Goal: Find specific page/section

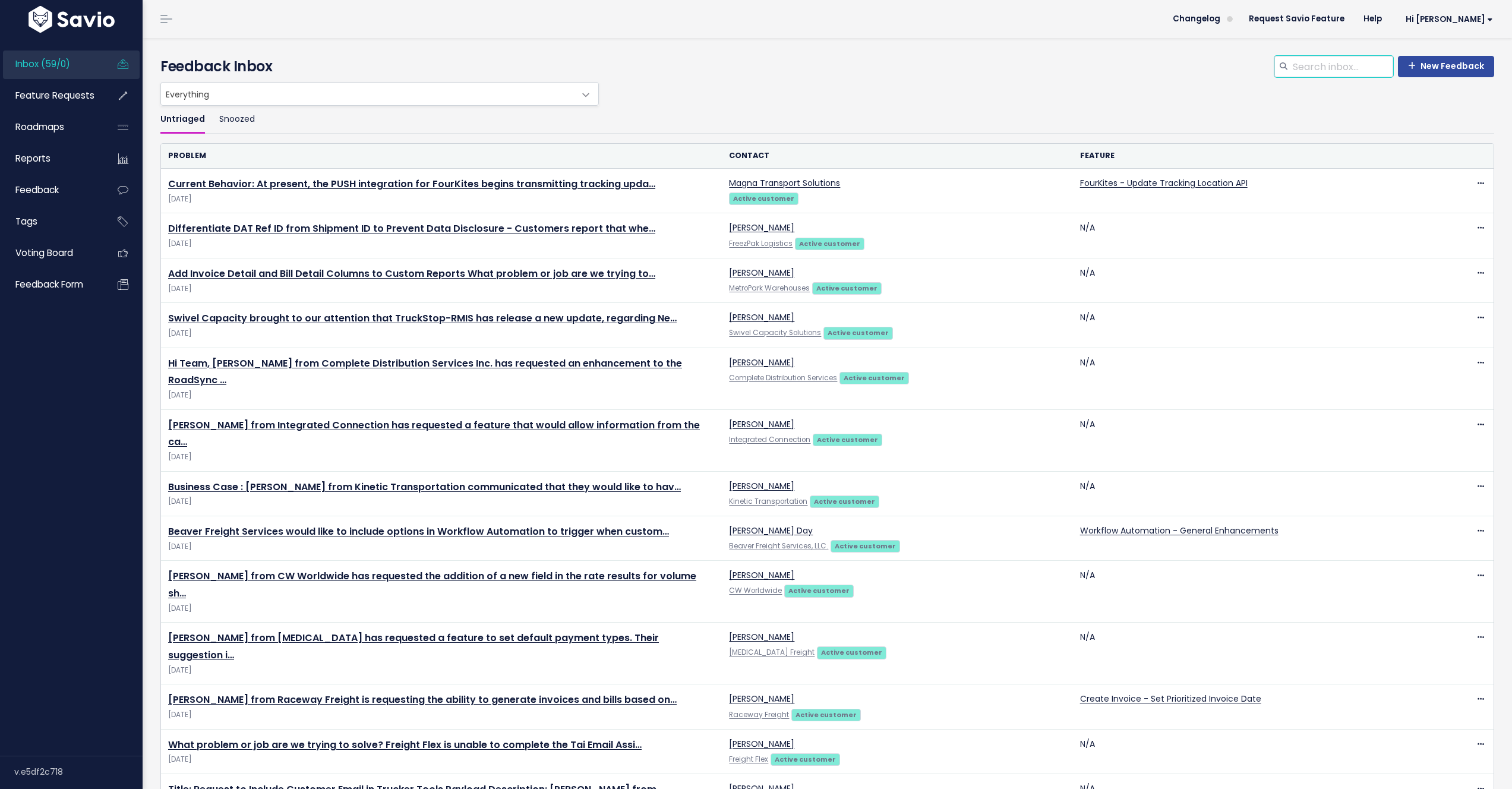
click at [1302, 67] on input "search" at bounding box center [1343, 66] width 102 height 21
type input "s"
type input "pixel"
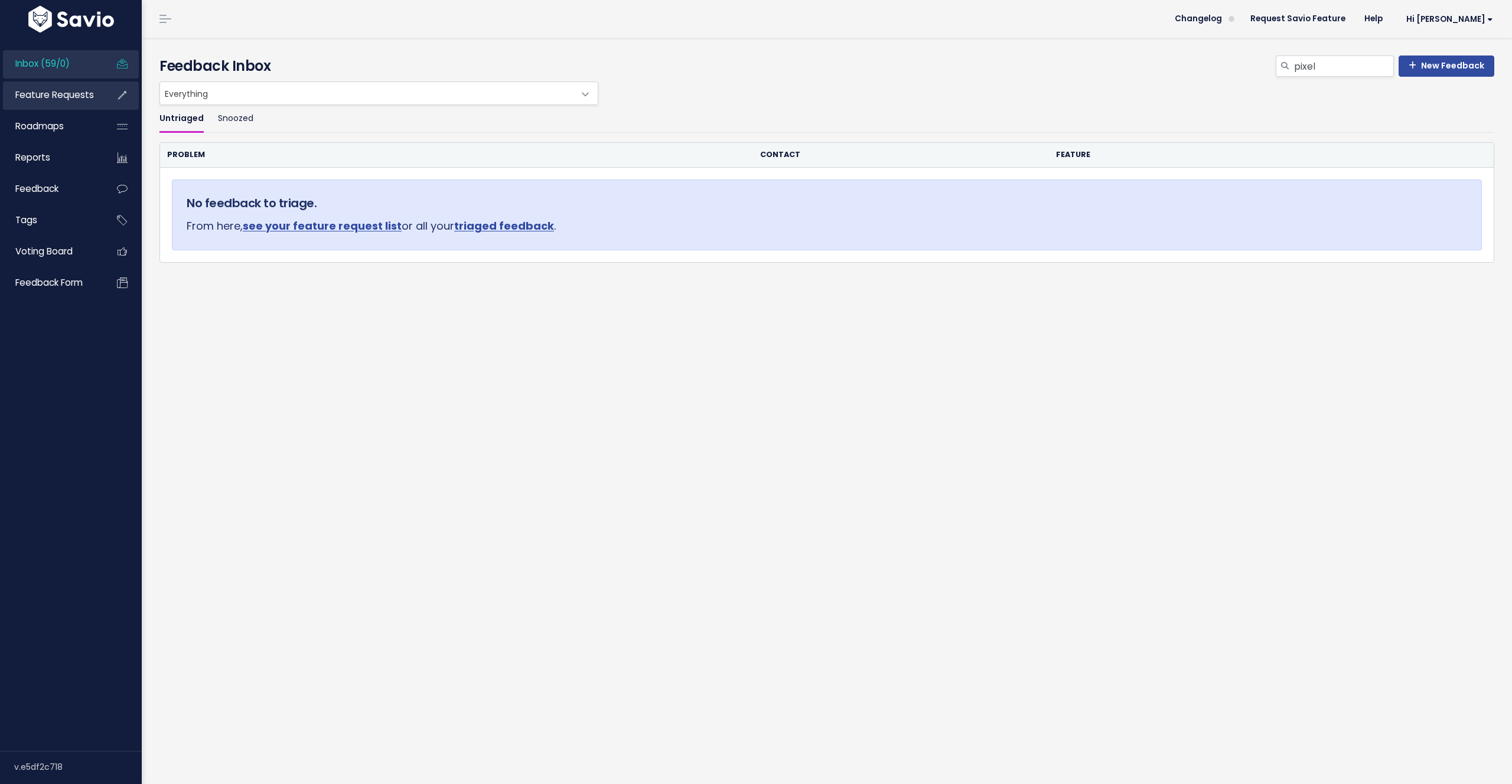
click at [60, 97] on span "Feature Requests" at bounding box center [54, 95] width 78 height 12
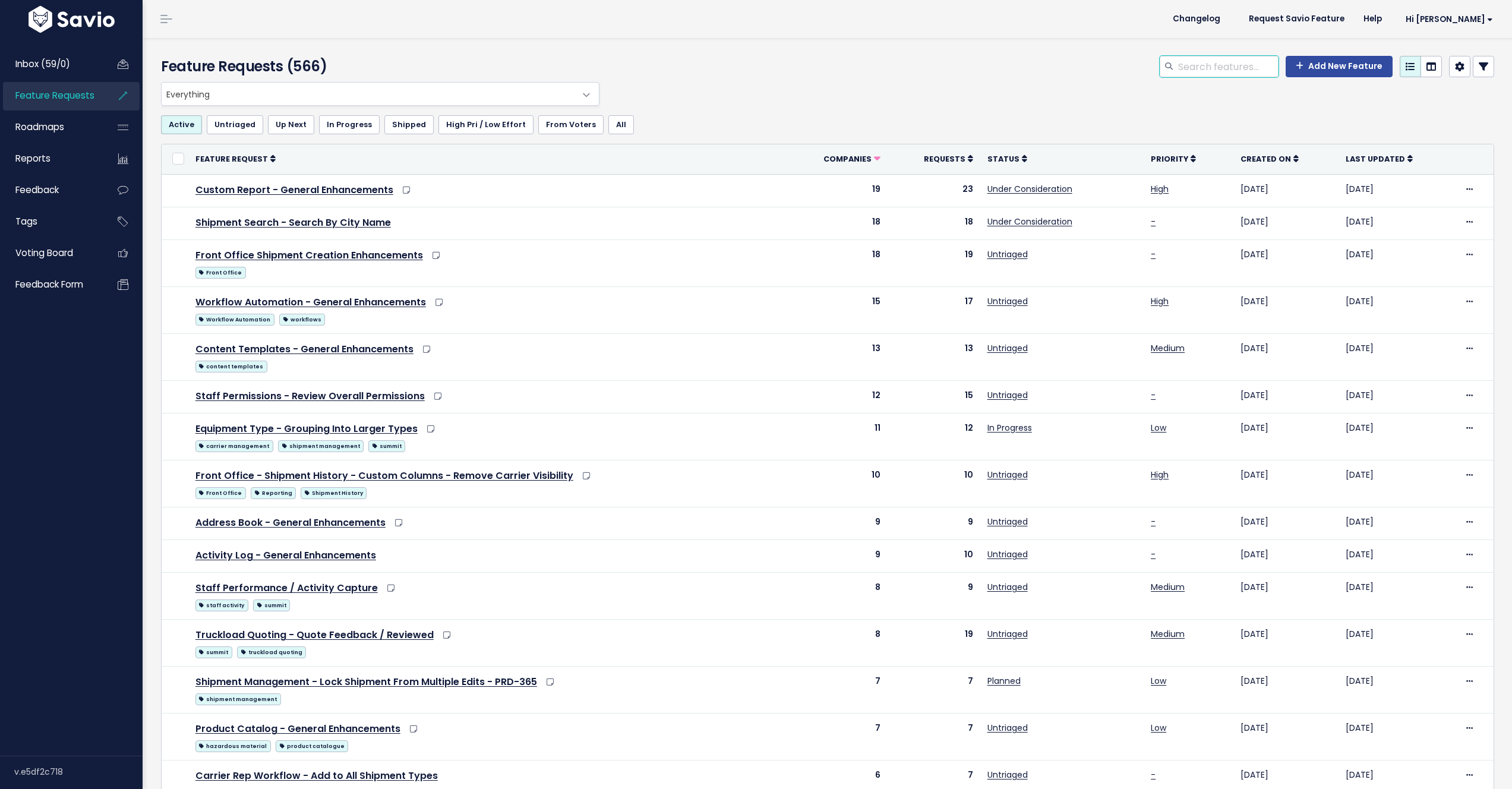
click at [1233, 66] on input "search" at bounding box center [1228, 66] width 102 height 21
type input "pixel"
